Goal: Find specific page/section: Find specific page/section

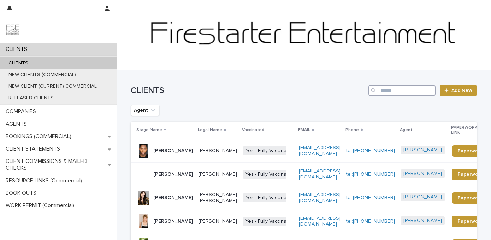
click at [410, 91] on input "Search" at bounding box center [401, 90] width 67 height 11
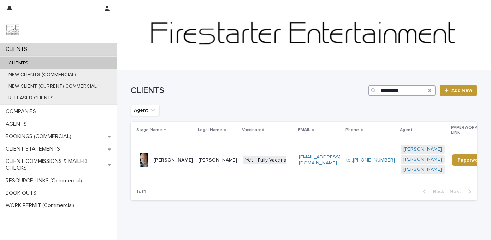
click at [390, 89] on input "**********" at bounding box center [401, 90] width 67 height 11
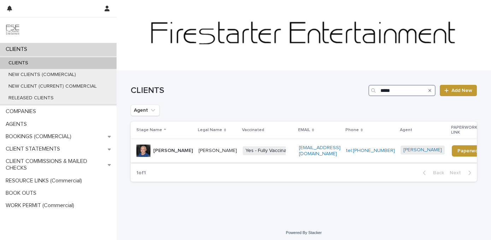
type input "****"
